Goal: Task Accomplishment & Management: Use online tool/utility

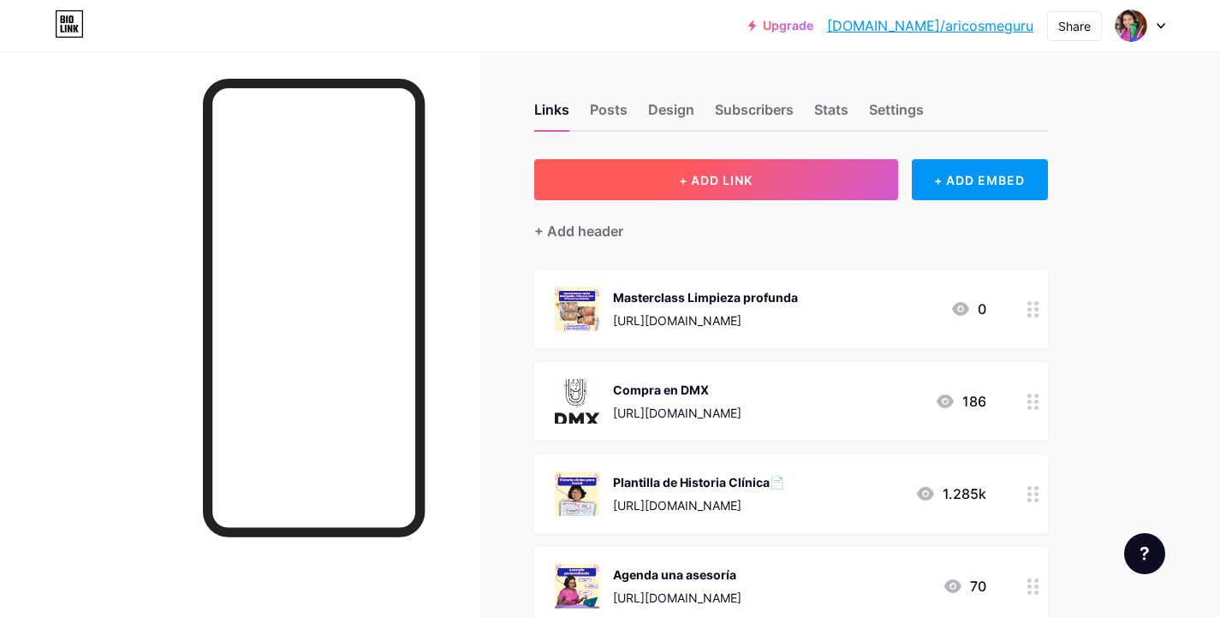
click at [765, 171] on button "+ ADD LINK" at bounding box center [716, 179] width 364 height 41
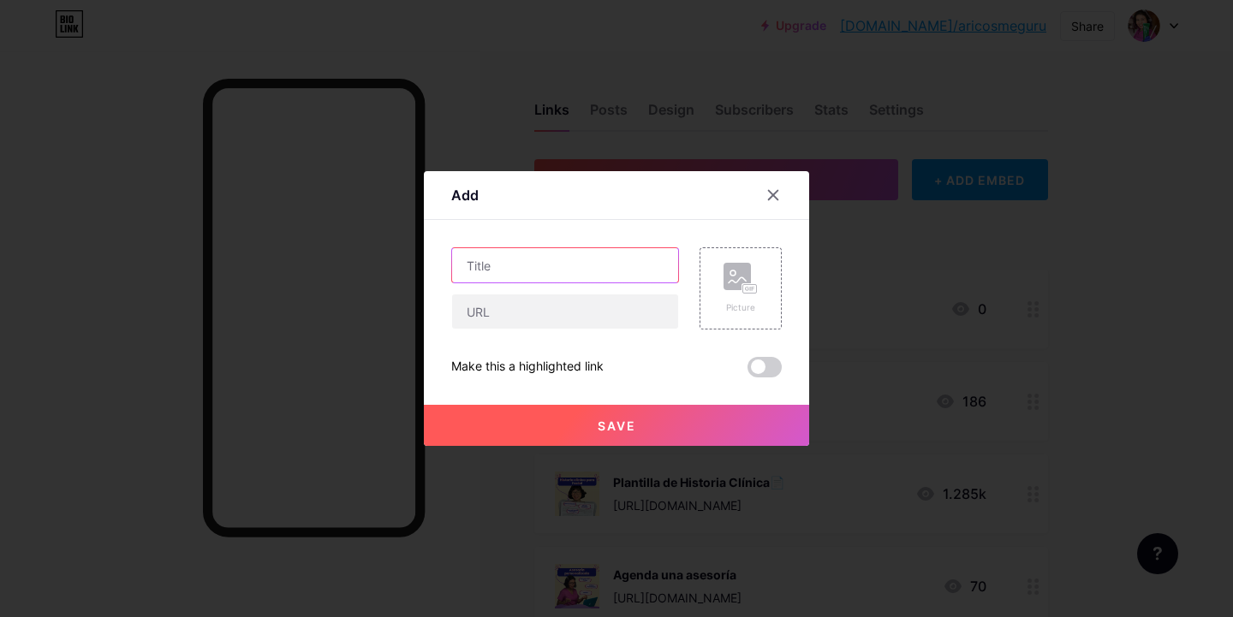
click at [569, 265] on input "text" at bounding box center [565, 265] width 226 height 34
type input "Diplomado"
click at [563, 319] on input "text" at bounding box center [565, 312] width 226 height 34
paste input "[URL][DOMAIN_NAME]"
type input "[URL][DOMAIN_NAME]"
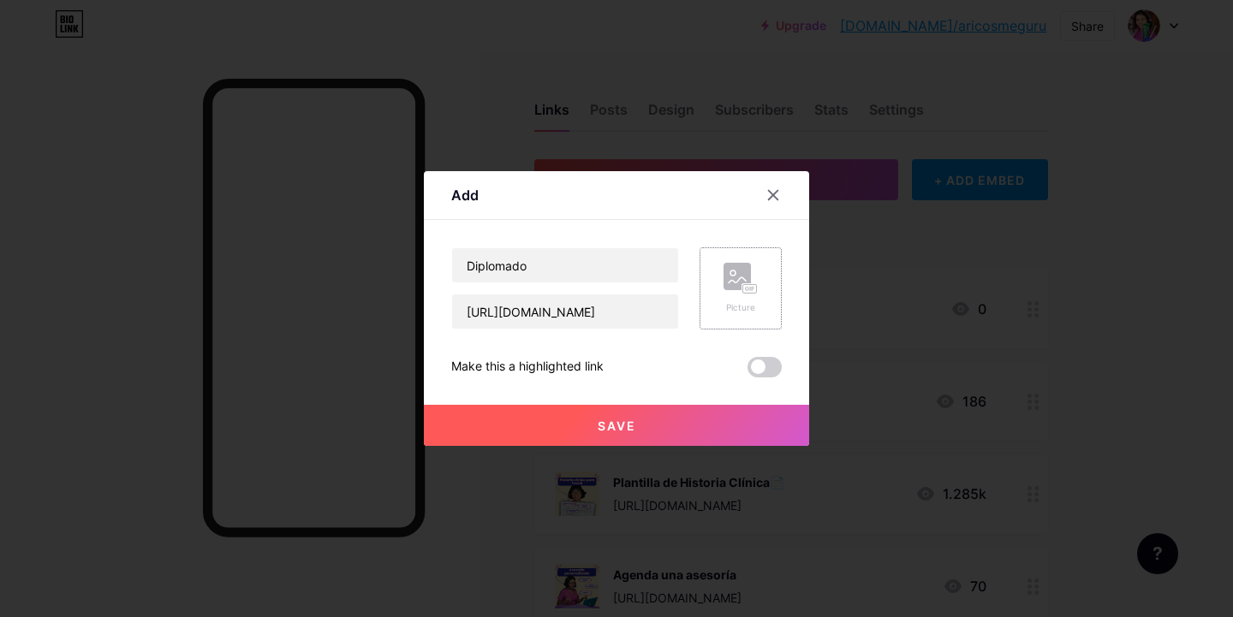
click at [733, 274] on rect at bounding box center [737, 276] width 27 height 27
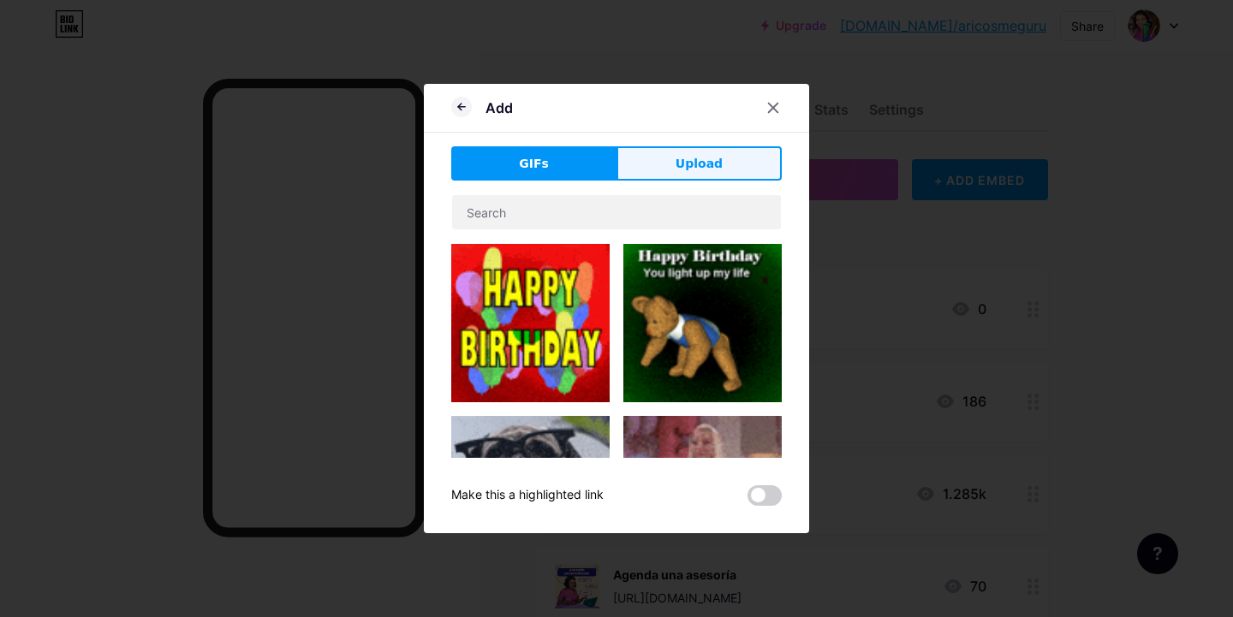
click at [733, 156] on button "Upload" at bounding box center [698, 163] width 165 height 34
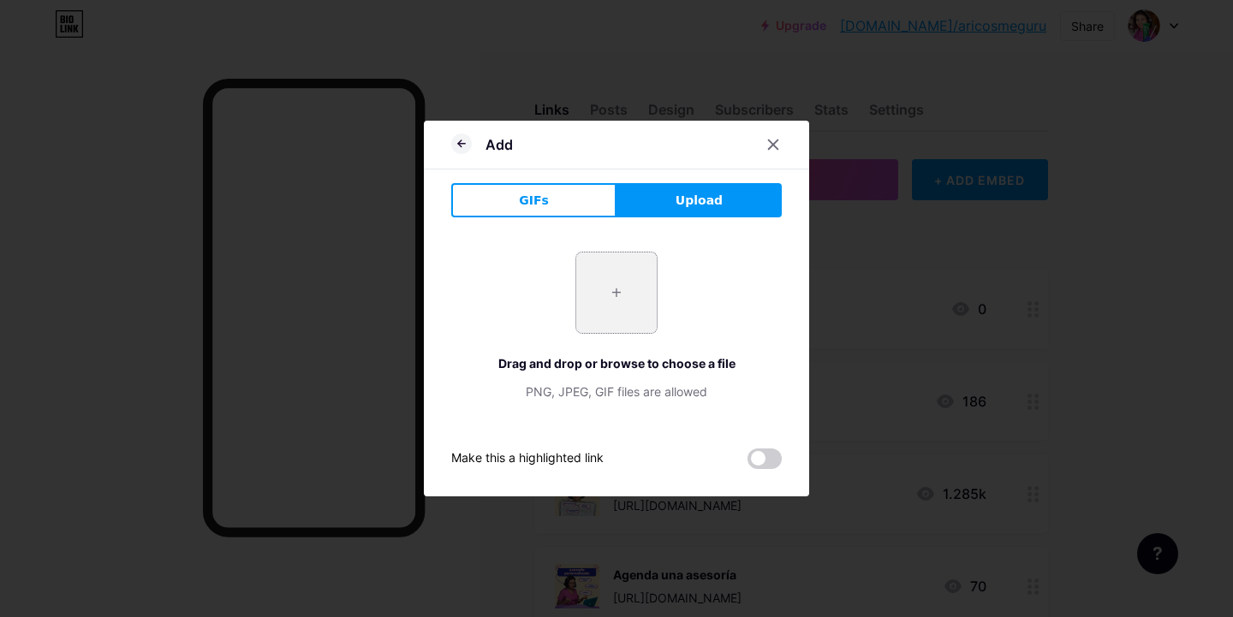
click at [616, 311] on input "file" at bounding box center [616, 293] width 80 height 80
type input "C:\fakepath\Captura de Pantalla [DATE] a la(s) [DATE].png"
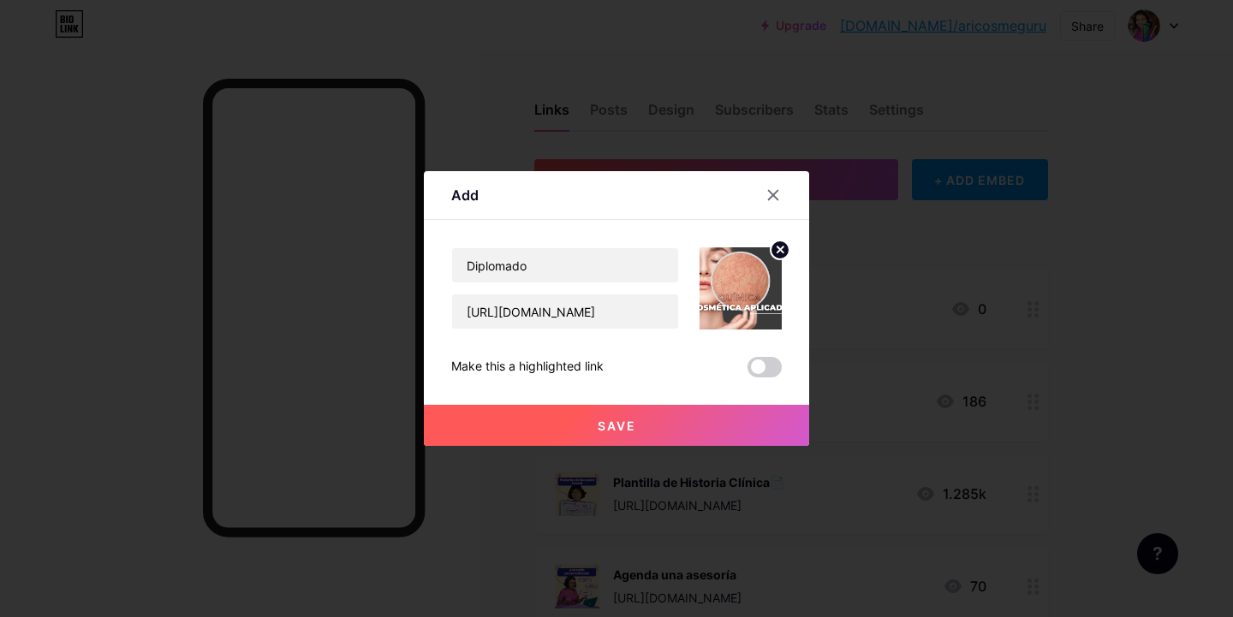
click at [771, 366] on span at bounding box center [764, 367] width 34 height 21
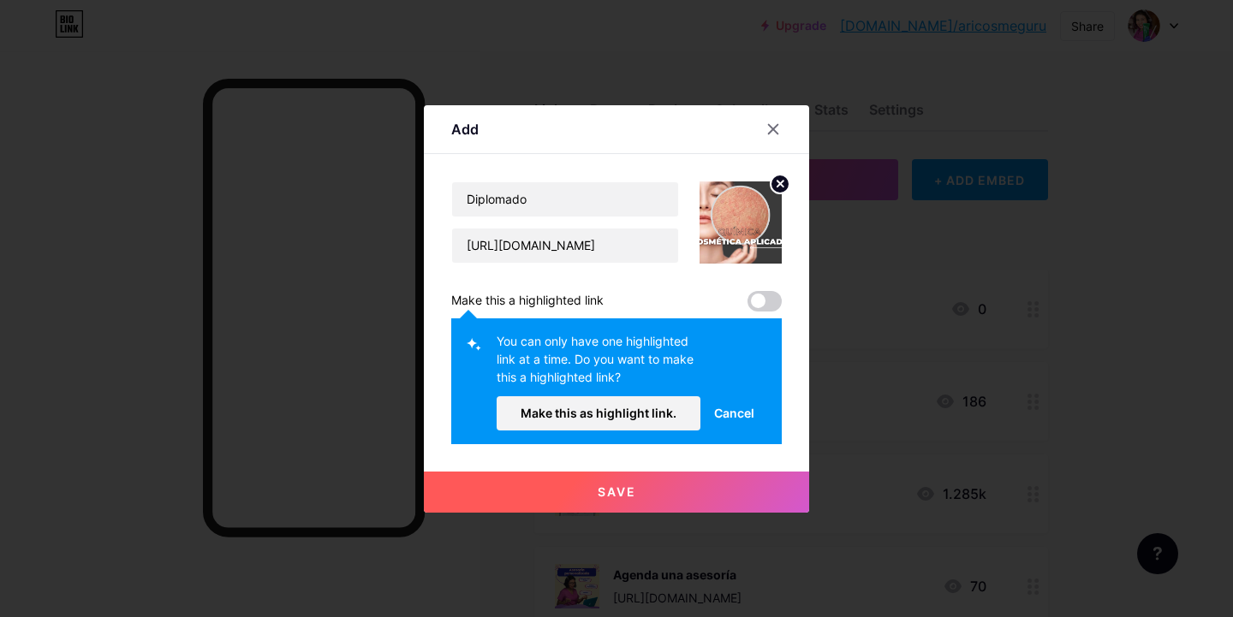
click at [722, 408] on span "Cancel" at bounding box center [734, 413] width 40 height 18
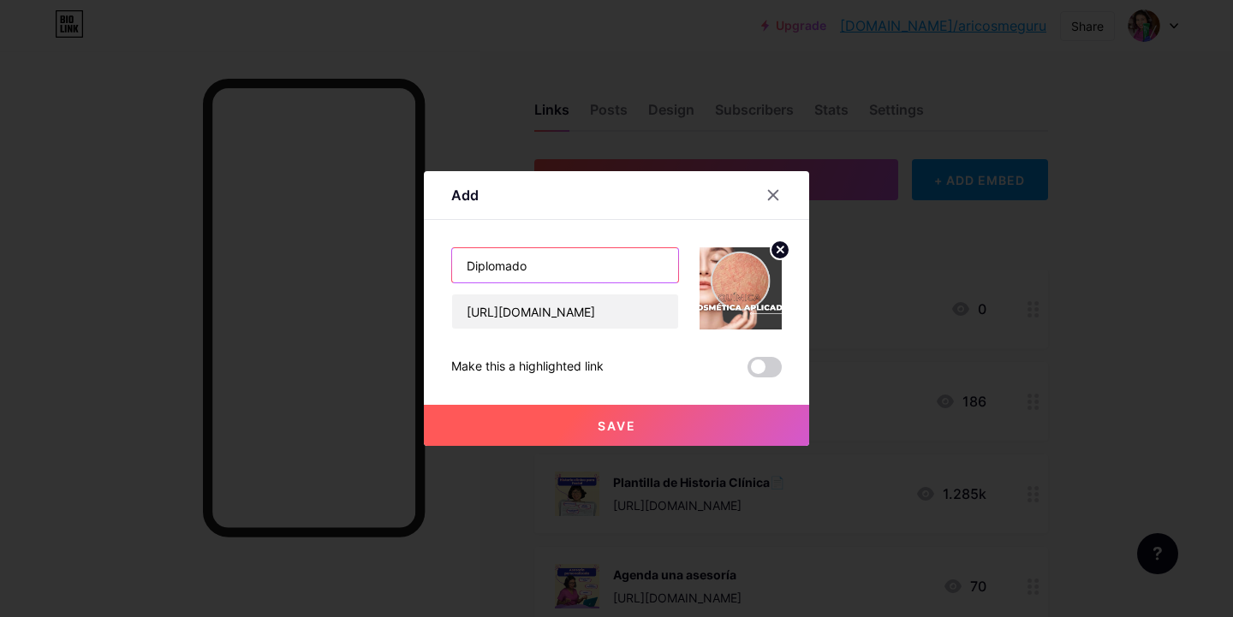
click at [548, 263] on input "Diplomado" at bounding box center [565, 265] width 226 height 34
type input "Diplomado química cosmética"
click at [593, 414] on button "Save" at bounding box center [616, 425] width 385 height 41
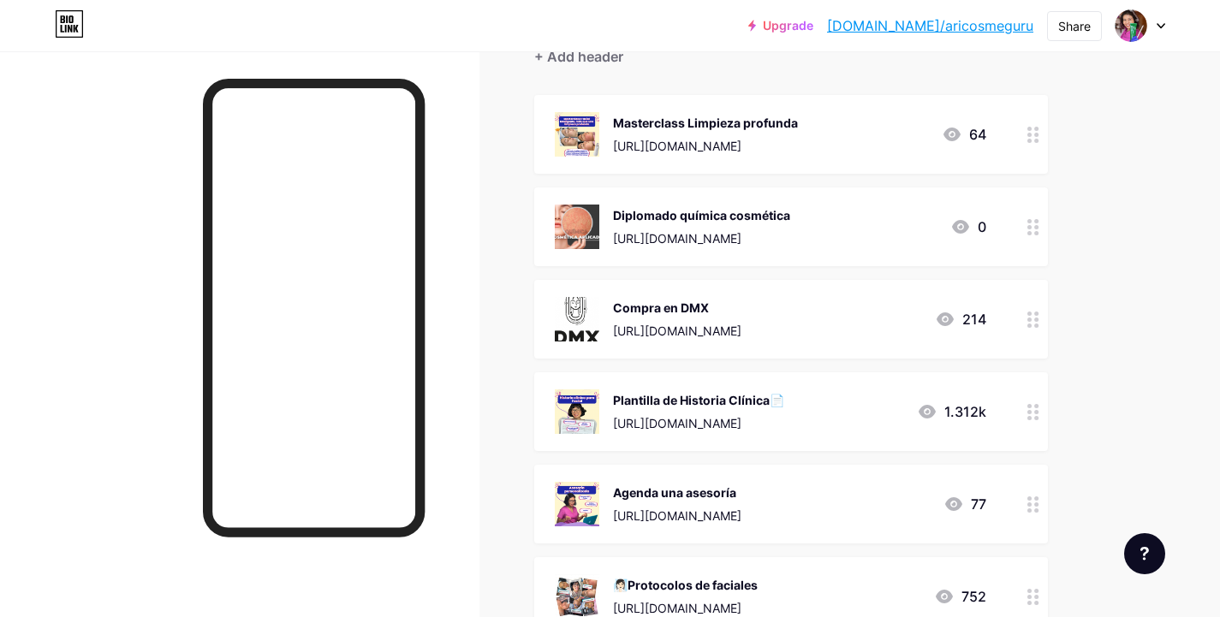
scroll to position [179, 0]
